Goal: Information Seeking & Learning: Learn about a topic

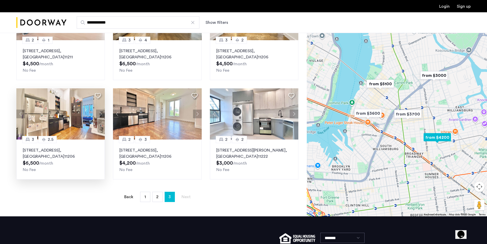
scroll to position [281, 0]
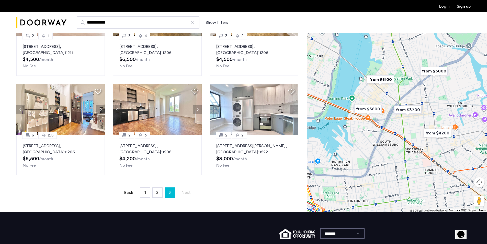
click at [143, 197] on li "page 1" at bounding box center [145, 192] width 10 height 10
click at [145, 193] on span "1" at bounding box center [146, 192] width 2 height 4
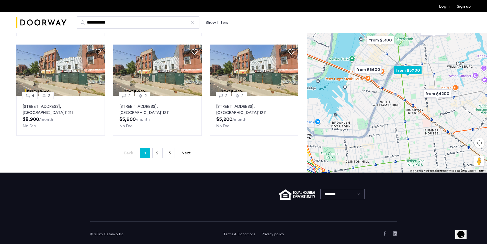
scroll to position [330, 0]
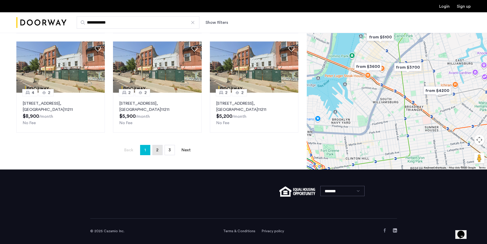
click at [158, 149] on span "2" at bounding box center [157, 150] width 2 height 4
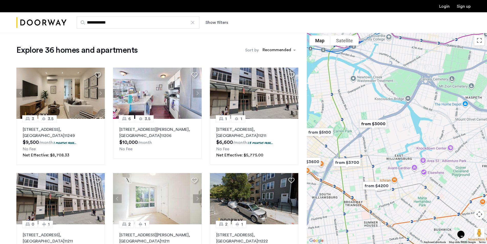
drag, startPoint x: 415, startPoint y: 101, endPoint x: 354, endPoint y: 122, distance: 65.0
click at [354, 122] on div at bounding box center [397, 138] width 180 height 211
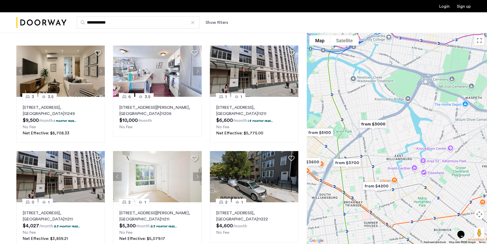
scroll to position [26, 0]
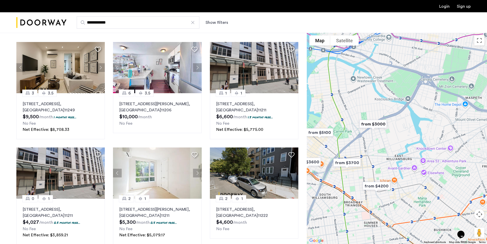
click at [353, 132] on div at bounding box center [397, 138] width 180 height 211
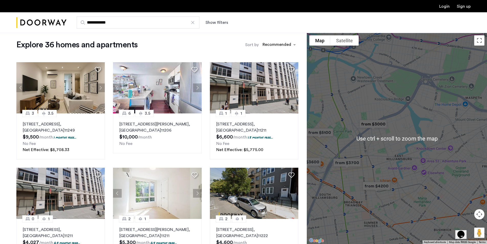
scroll to position [0, 0]
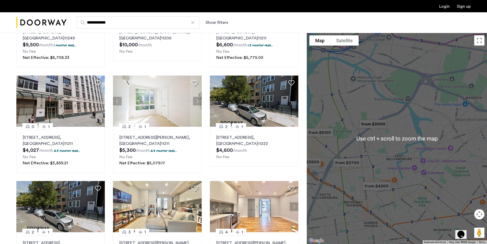
click at [374, 165] on div at bounding box center [397, 138] width 180 height 211
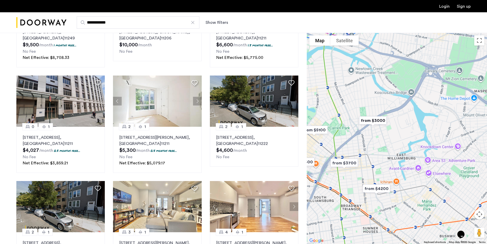
scroll to position [102, 0]
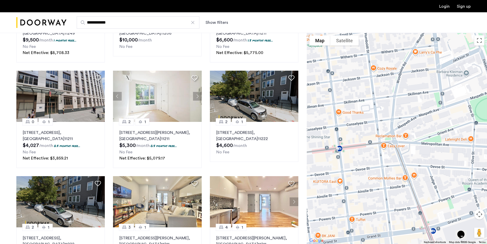
drag, startPoint x: 343, startPoint y: 122, endPoint x: 421, endPoint y: 187, distance: 101.3
click at [421, 187] on div at bounding box center [397, 138] width 180 height 211
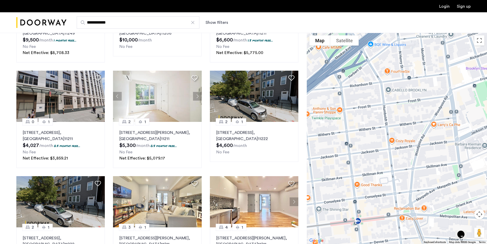
drag, startPoint x: 382, startPoint y: 87, endPoint x: 398, endPoint y: 158, distance: 73.2
click at [398, 158] on div at bounding box center [397, 138] width 180 height 211
click at [386, 107] on div at bounding box center [397, 138] width 180 height 211
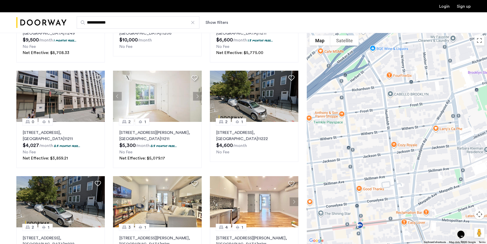
click at [390, 113] on div at bounding box center [397, 138] width 180 height 211
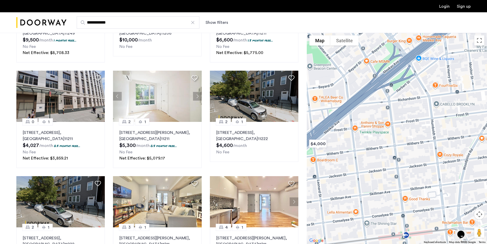
drag, startPoint x: 411, startPoint y: 132, endPoint x: 452, endPoint y: 140, distance: 41.8
click at [452, 140] on div at bounding box center [397, 138] width 180 height 211
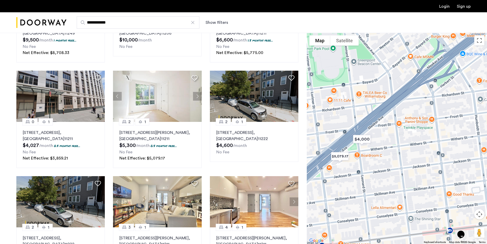
drag, startPoint x: 378, startPoint y: 123, endPoint x: 422, endPoint y: 123, distance: 44.3
click at [422, 123] on div at bounding box center [397, 138] width 180 height 211
click at [361, 137] on img "$4,000" at bounding box center [362, 139] width 26 height 16
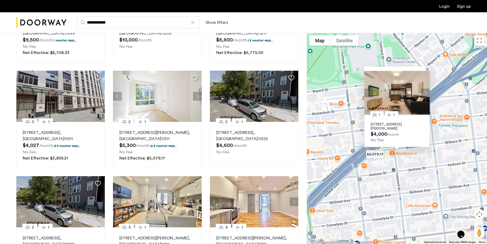
click at [373, 102] on img at bounding box center [396, 93] width 65 height 44
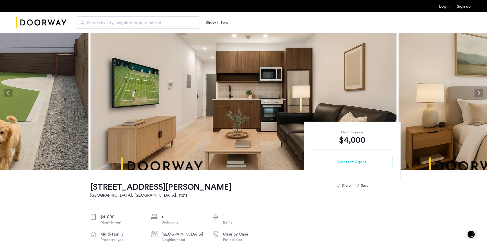
scroll to position [26, 0]
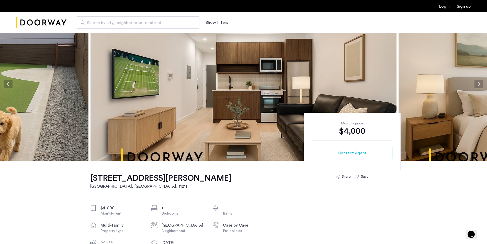
click at [478, 82] on button "Next apartment" at bounding box center [479, 84] width 9 height 9
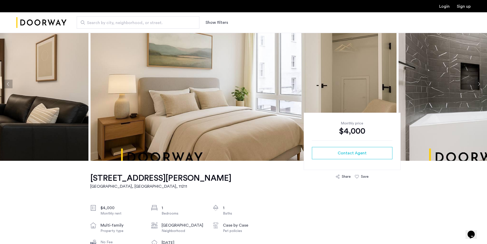
click at [478, 82] on button "Next apartment" at bounding box center [479, 84] width 9 height 9
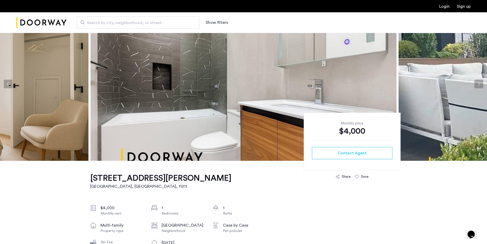
click at [477, 82] on button "Next apartment" at bounding box center [479, 84] width 9 height 9
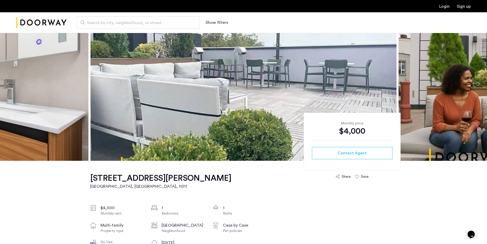
click at [477, 82] on button "Next apartment" at bounding box center [479, 84] width 9 height 9
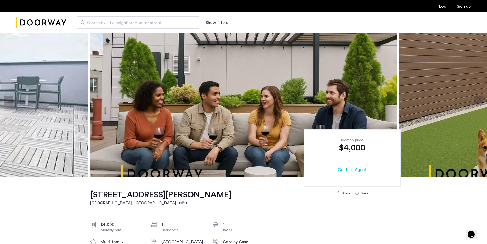
scroll to position [0, 0]
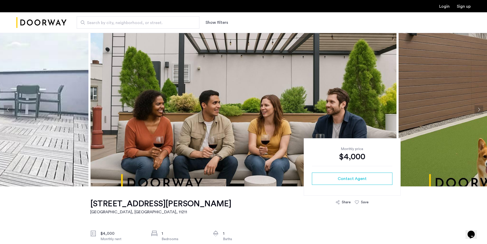
click at [478, 108] on button "Next apartment" at bounding box center [479, 109] width 9 height 9
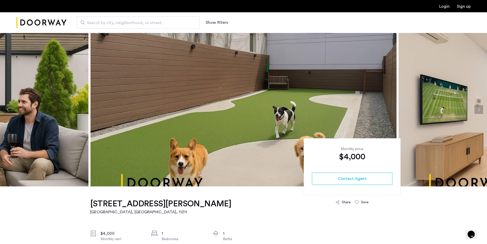
click at [478, 108] on button "Next apartment" at bounding box center [479, 109] width 9 height 9
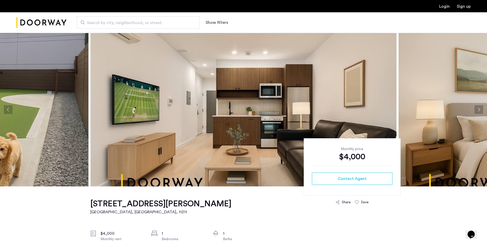
click at [478, 108] on button "Next apartment" at bounding box center [479, 109] width 9 height 9
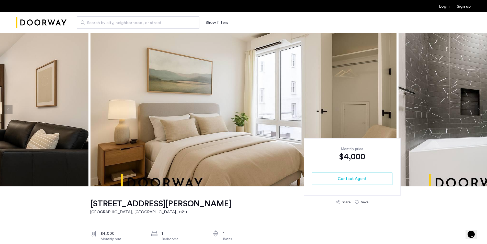
click at [478, 108] on button "Next apartment" at bounding box center [479, 109] width 9 height 9
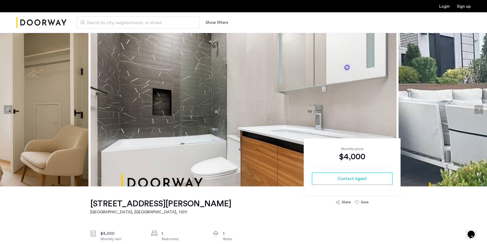
click at [478, 108] on button "Next apartment" at bounding box center [479, 109] width 9 height 9
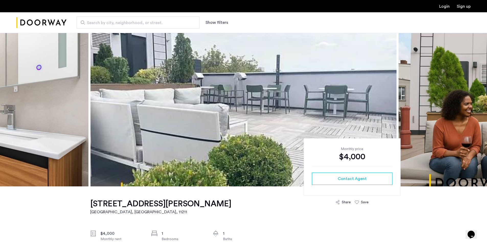
click at [478, 108] on button "Next apartment" at bounding box center [479, 109] width 9 height 9
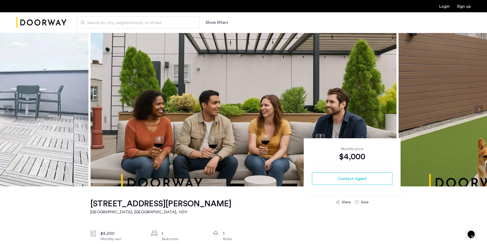
click at [478, 108] on button "Next apartment" at bounding box center [479, 109] width 9 height 9
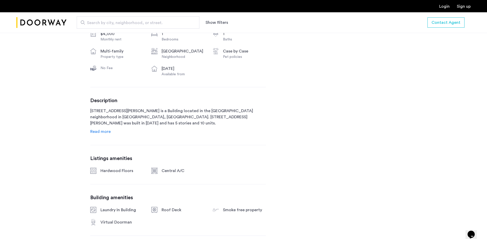
scroll to position [205, 0]
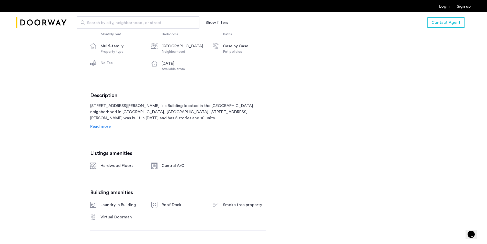
click at [436, 31] on div "Search by city, neighborhood, or street. Show filters Contact Agent" at bounding box center [243, 22] width 487 height 21
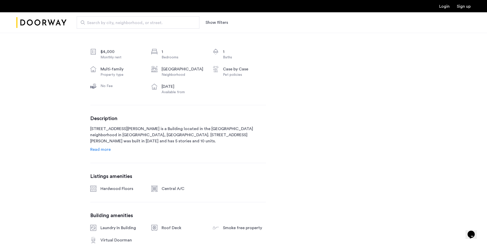
scroll to position [153, 0]
